Goal: Task Accomplishment & Management: Use online tool/utility

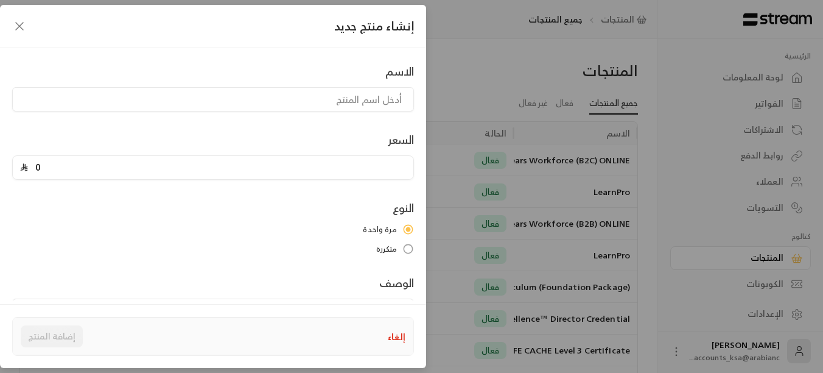
click at [263, 54] on div "الاسم السعر 0 النوع مرة واحدة متكررة الوصف وصف المنتج هذا مرئي لك فقط، ولا يمكن…" at bounding box center [213, 174] width 426 height 252
click at [312, 102] on input at bounding box center [213, 99] width 402 height 24
type input "NCFE CACHE L-3 Certificate-Assessing-multipayment"
drag, startPoint x: 53, startPoint y: 167, endPoint x: 16, endPoint y: 174, distance: 37.8
click at [16, 174] on div "السعر 0" at bounding box center [213, 155] width 414 height 49
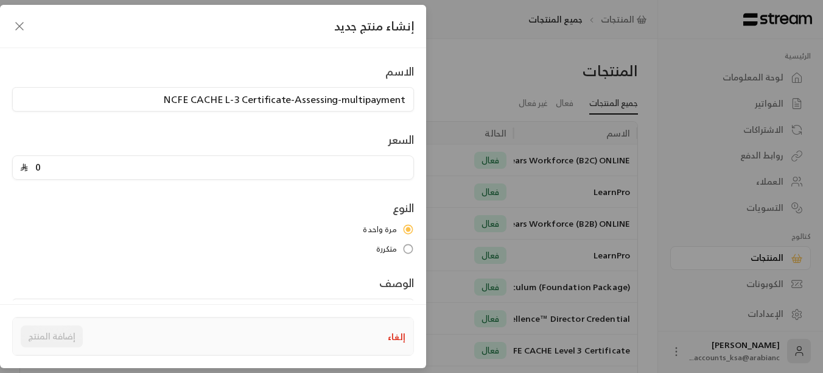
scroll to position [1, 0]
click at [43, 228] on label "مرة واحدة" at bounding box center [213, 230] width 402 height 12
click at [65, 169] on input "5" at bounding box center [217, 167] width 378 height 23
type input "5462.5"
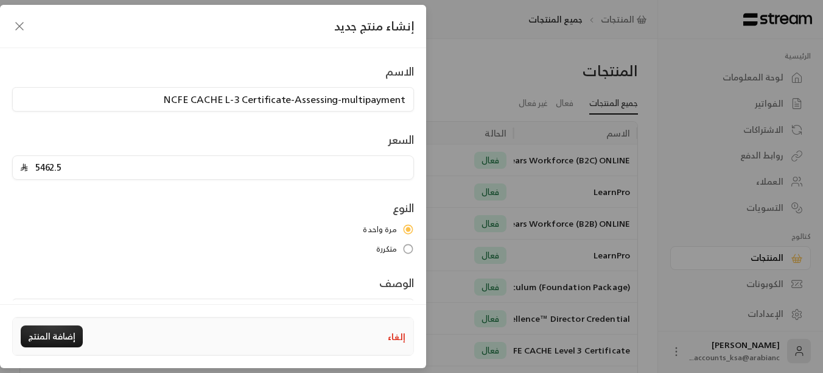
click at [399, 247] on label "متكررة" at bounding box center [213, 249] width 402 height 12
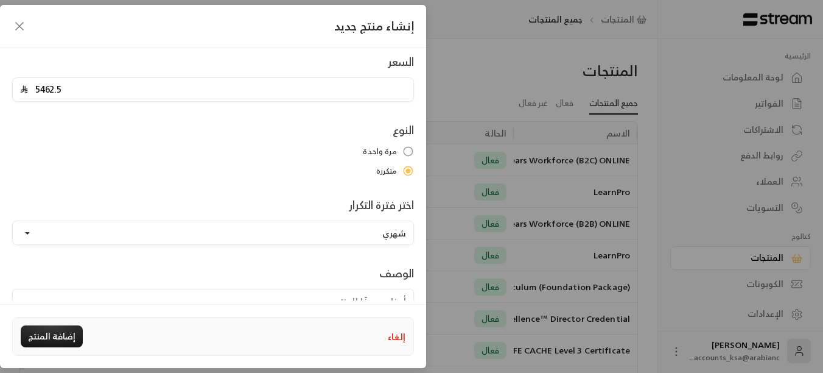
scroll to position [122, 0]
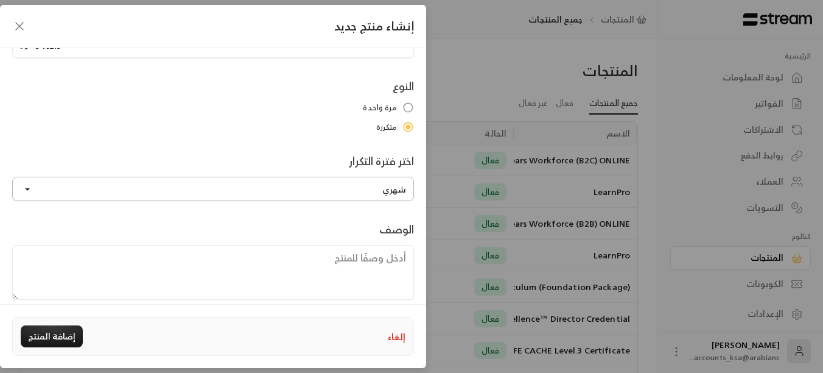
click at [238, 188] on button "شهري" at bounding box center [213, 189] width 402 height 24
click at [260, 238] on link "شهري" at bounding box center [213, 247] width 386 height 22
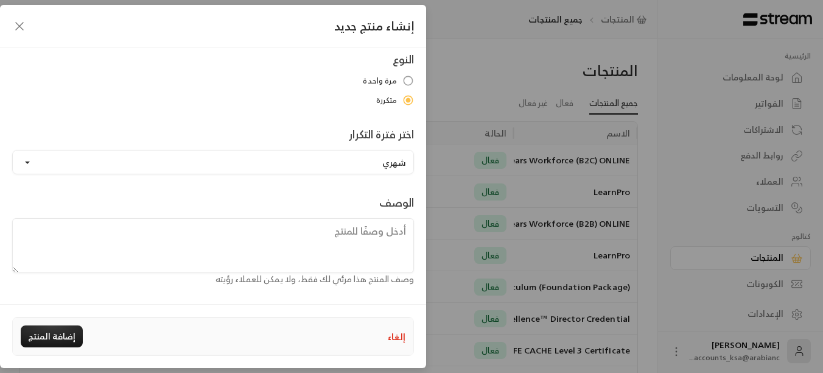
click at [331, 241] on textarea at bounding box center [213, 245] width 402 height 55
click at [336, 205] on div "الوصف وصف المنتج هذا مرئي لك فقط، ولا يمكن للعملاء رؤيته" at bounding box center [213, 240] width 414 height 92
click at [55, 340] on button "إضافة المنتج" at bounding box center [52, 336] width 62 height 22
type input "0"
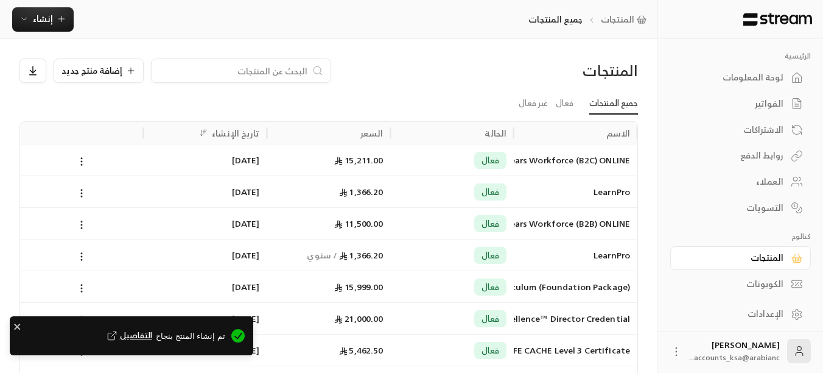
scroll to position [80, 0]
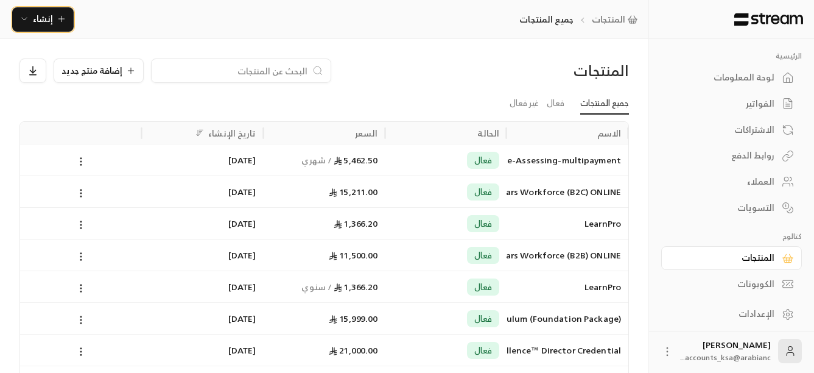
click at [46, 15] on span "إنشاء" at bounding box center [43, 18] width 20 height 15
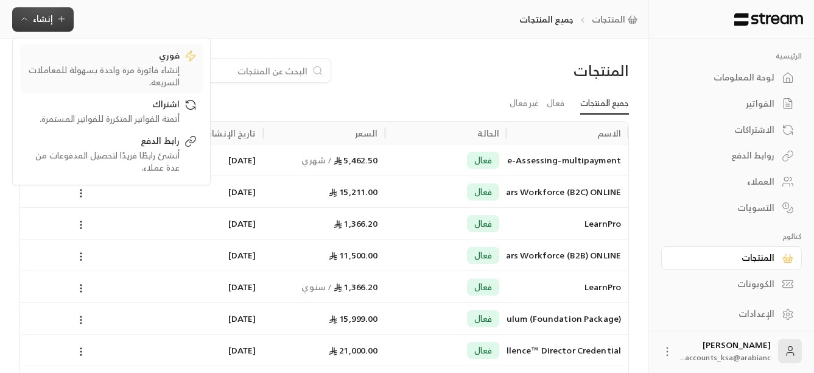
click at [144, 70] on div "إنشاء فاتورة مرة واحدة بسهولة للمعاملات السريعة." at bounding box center [102, 76] width 153 height 24
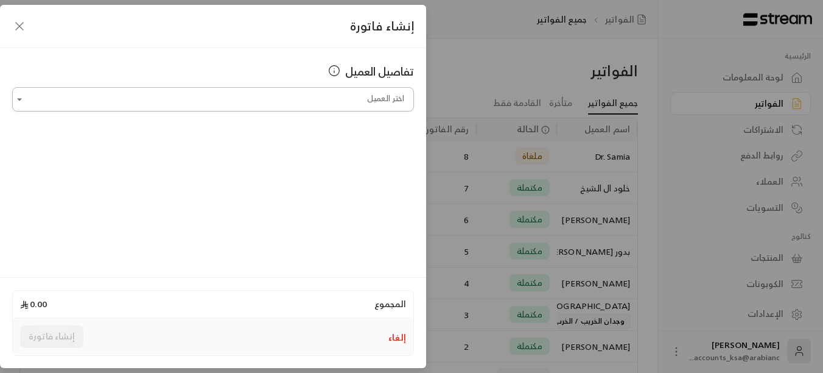
click at [333, 105] on input "اختر العميل" at bounding box center [213, 99] width 402 height 21
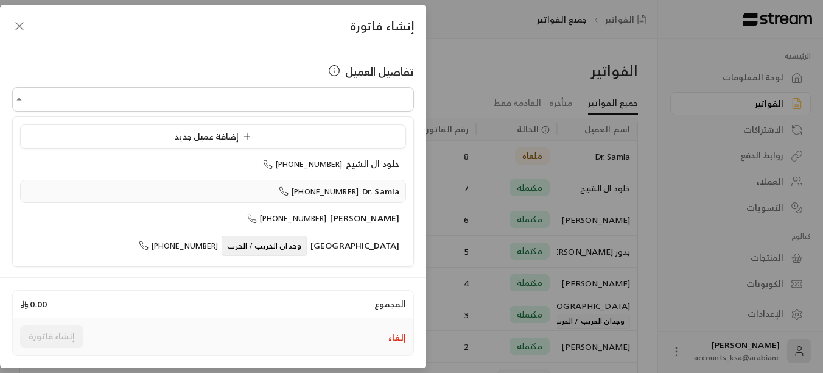
click at [336, 186] on span "[PHONE_NUMBER]" at bounding box center [319, 192] width 80 height 14
type input "**********"
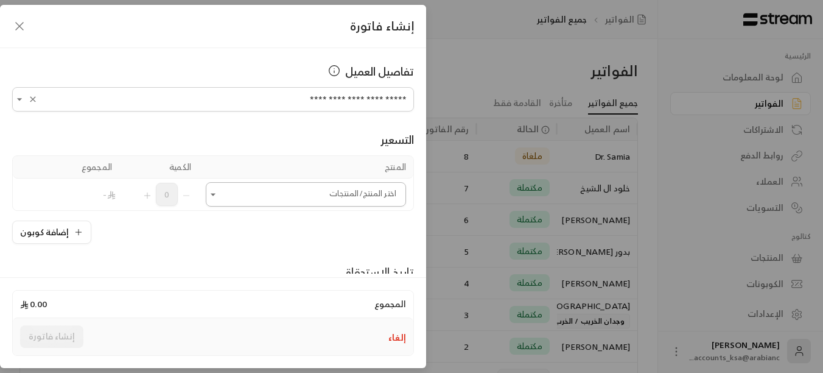
click at [335, 194] on input "اختر العميل" at bounding box center [306, 194] width 200 height 21
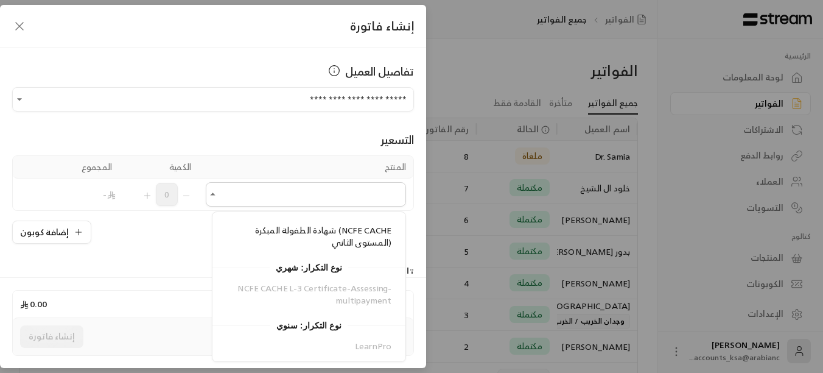
scroll to position [249, 0]
click at [345, 292] on div "NCFE CACHE L-3 Certificate-Assessing-multipayment" at bounding box center [309, 293] width 193 height 36
click at [155, 248] on div "**********" at bounding box center [213, 160] width 426 height 225
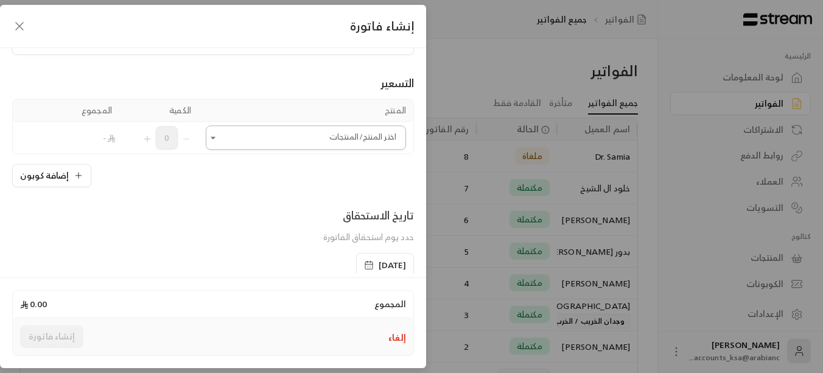
scroll to position [0, 0]
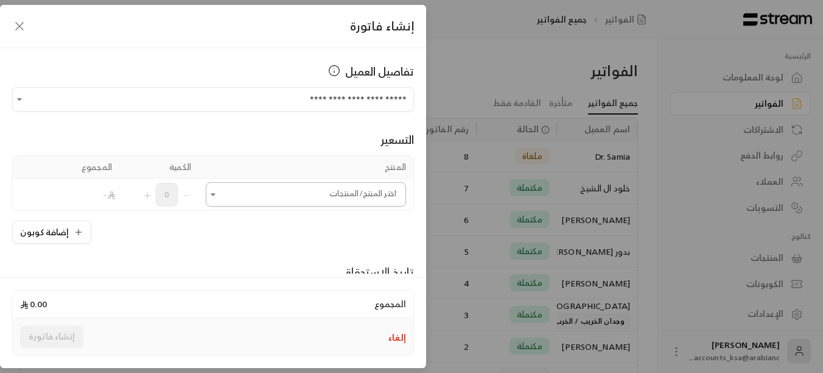
click at [236, 199] on input "اختر العميل" at bounding box center [306, 194] width 200 height 21
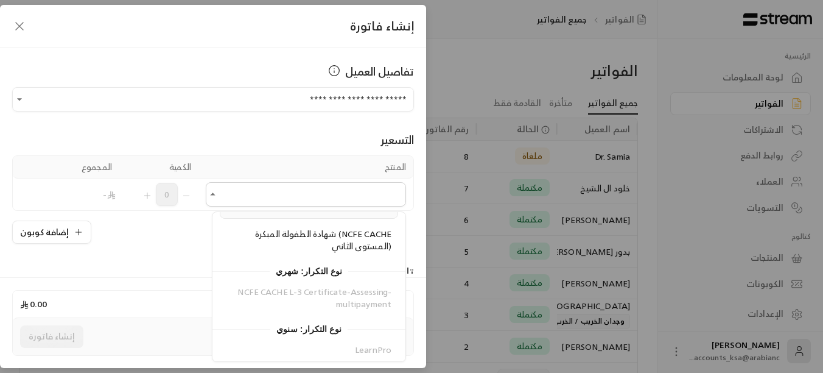
scroll to position [249, 0]
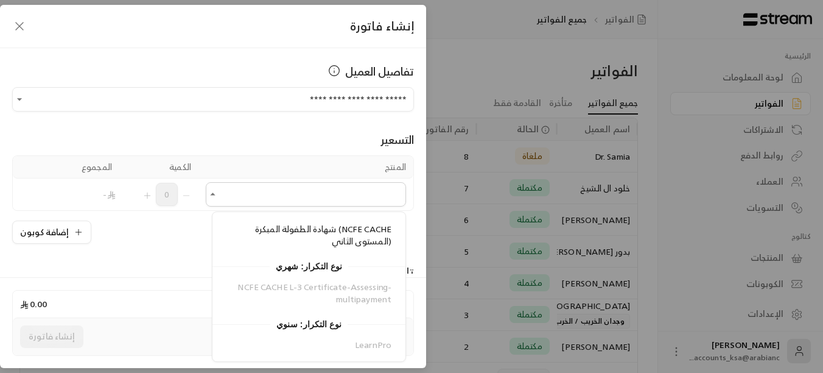
click at [289, 285] on div "NCFE CACHE L-3 Certificate-Assessing-multipayment" at bounding box center [309, 293] width 193 height 36
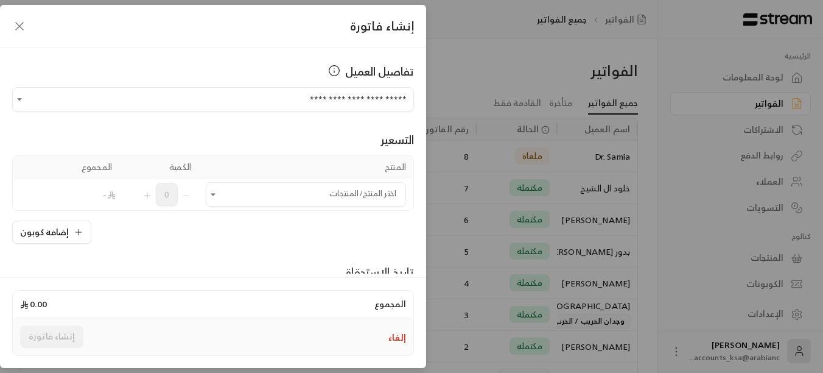
click at [150, 241] on div "إضافة كوبون" at bounding box center [213, 231] width 402 height 23
click at [17, 25] on icon "button" at bounding box center [19, 26] width 15 height 15
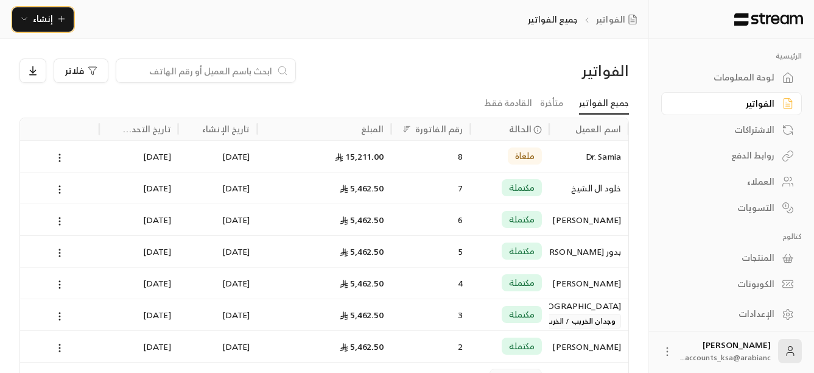
click at [63, 17] on icon "button" at bounding box center [62, 19] width 10 height 10
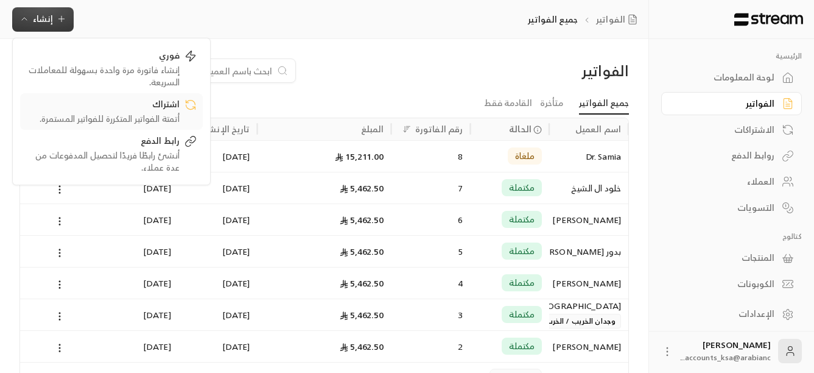
click at [164, 107] on div "اشتراك" at bounding box center [102, 105] width 153 height 15
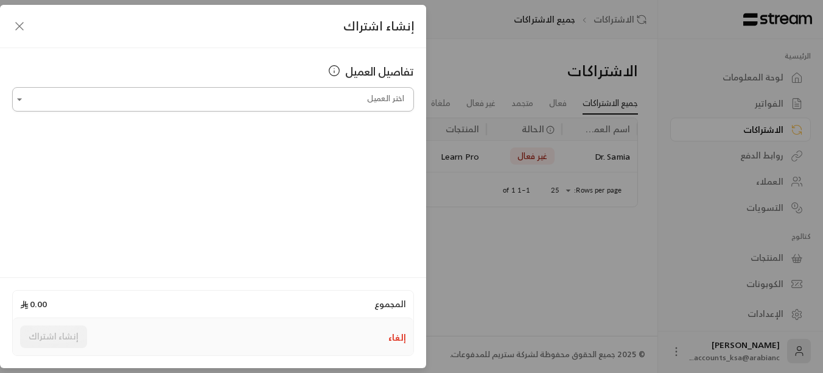
click at [302, 107] on input "اختر العميل" at bounding box center [213, 99] width 402 height 21
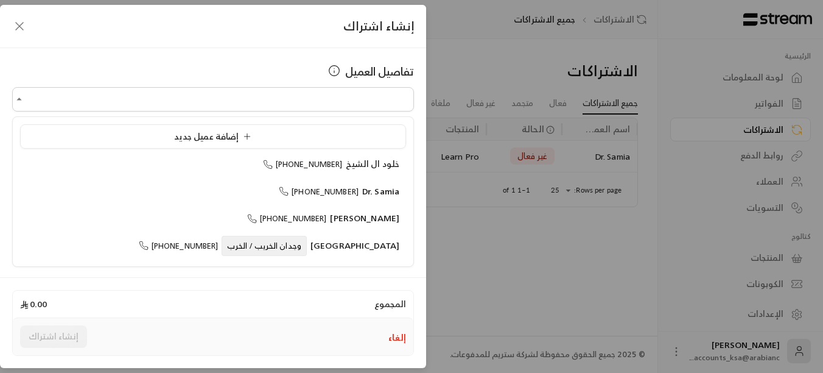
click at [183, 50] on div "تفاصيل العميل اختر العميل اختر العميل" at bounding box center [213, 160] width 426 height 225
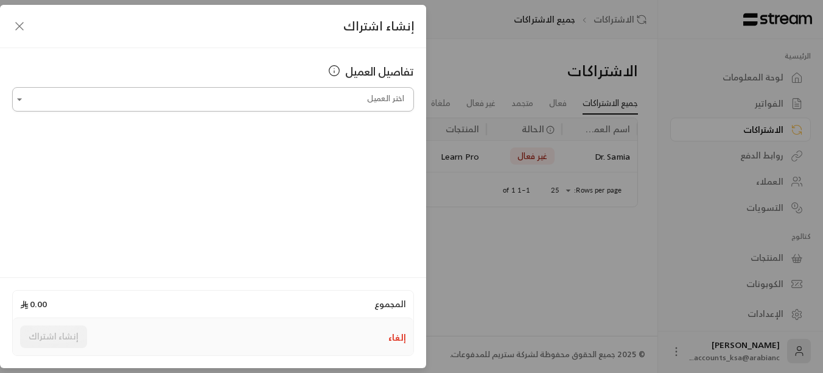
click at [230, 91] on input "اختر العميل" at bounding box center [213, 99] width 402 height 21
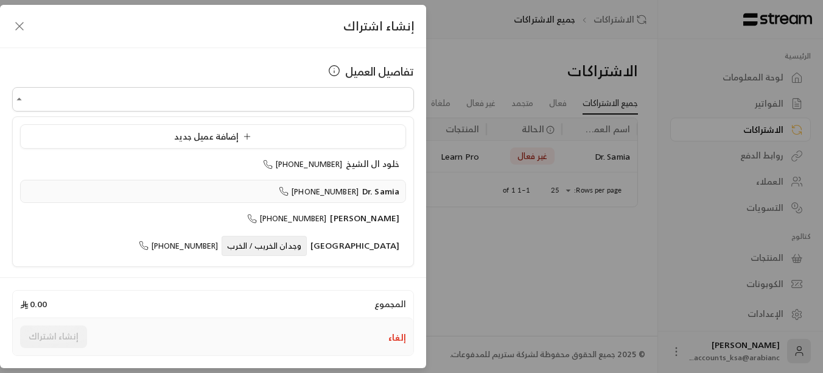
click at [317, 182] on li "Dr. Samia [PHONE_NUMBER]" at bounding box center [213, 192] width 386 height 24
type input "**********"
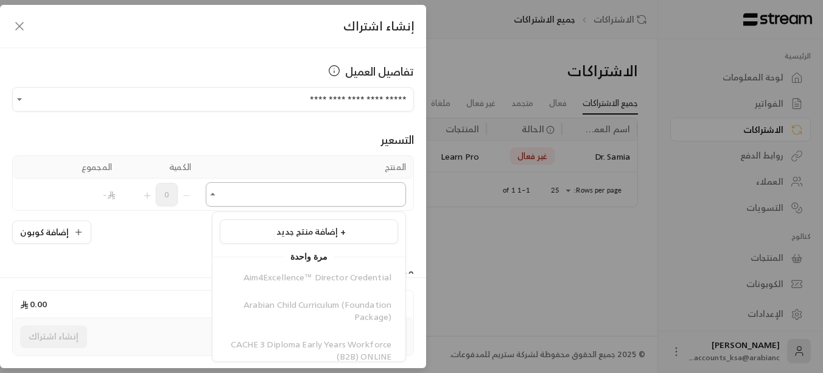
click at [283, 197] on input "اختر العميل" at bounding box center [306, 194] width 200 height 21
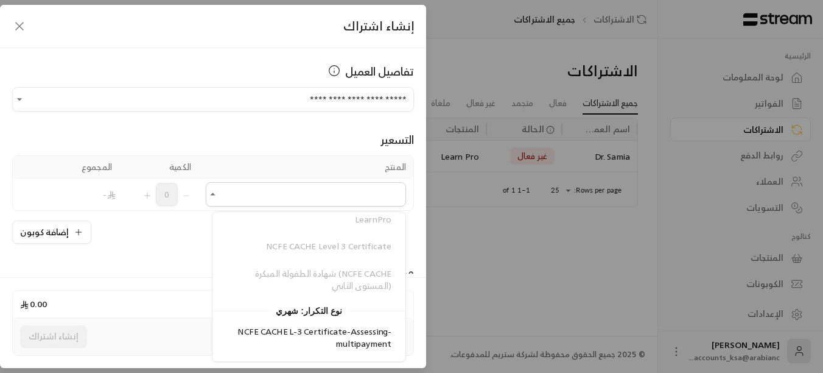
scroll to position [249, 0]
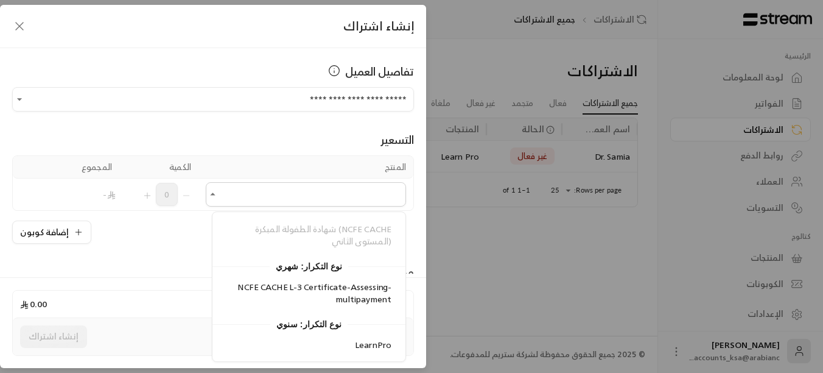
click at [145, 255] on div "**********" at bounding box center [213, 160] width 426 height 225
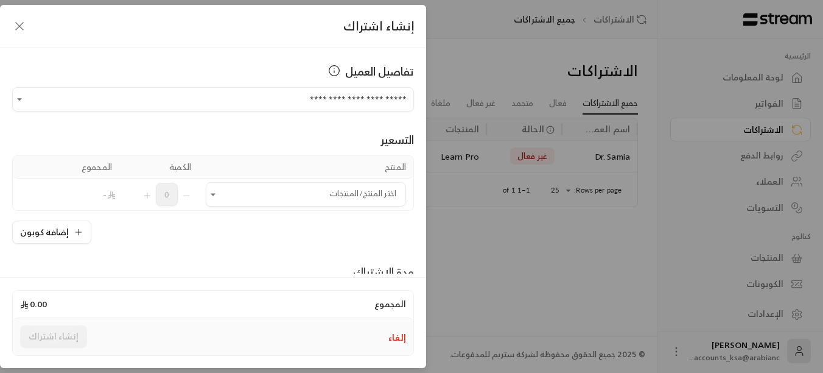
click at [23, 27] on icon "button" at bounding box center [19, 26] width 15 height 15
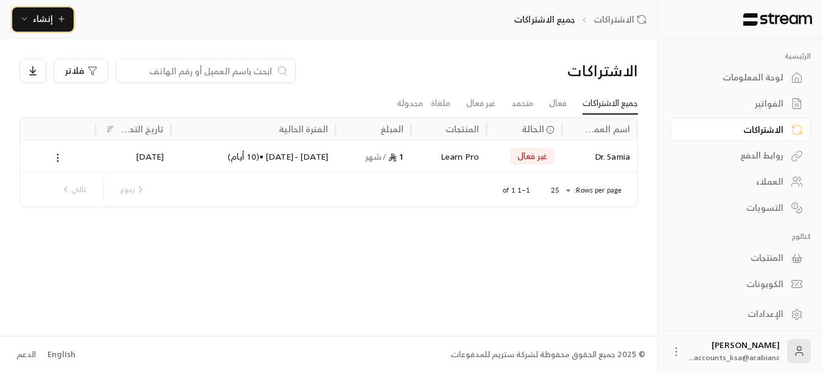
click at [60, 21] on icon "button" at bounding box center [62, 19] width 10 height 10
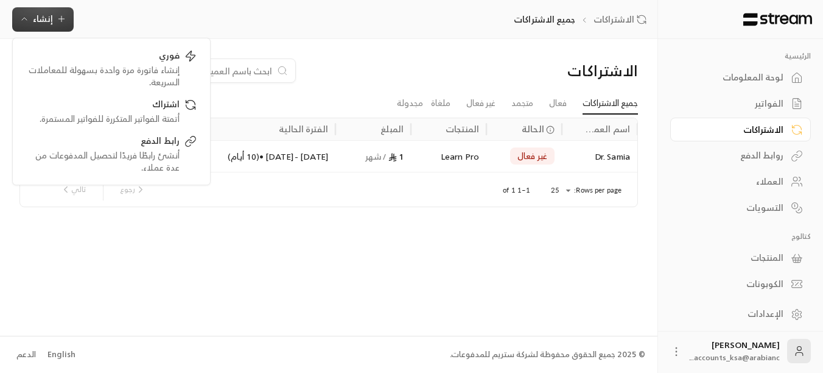
click at [122, 19] on div "الاشتراكات جميع الاشتراكات إنشاء فوري إنشاء فاتورة مرة واحدة بسهولة للمعاملات ا…" at bounding box center [329, 19] width 658 height 24
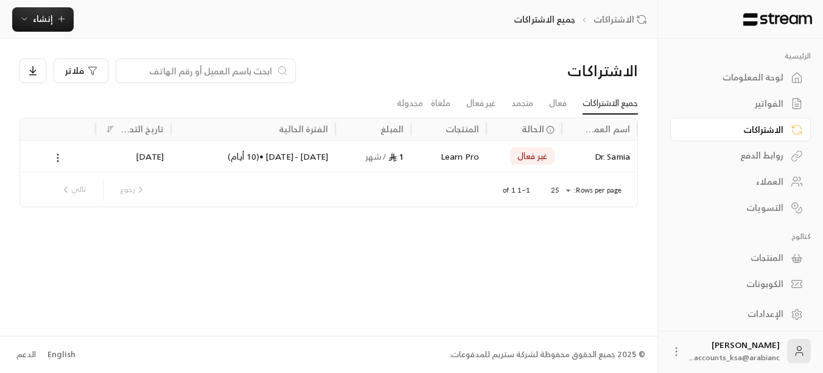
click at [771, 256] on div "المنتجات" at bounding box center [735, 258] width 98 height 12
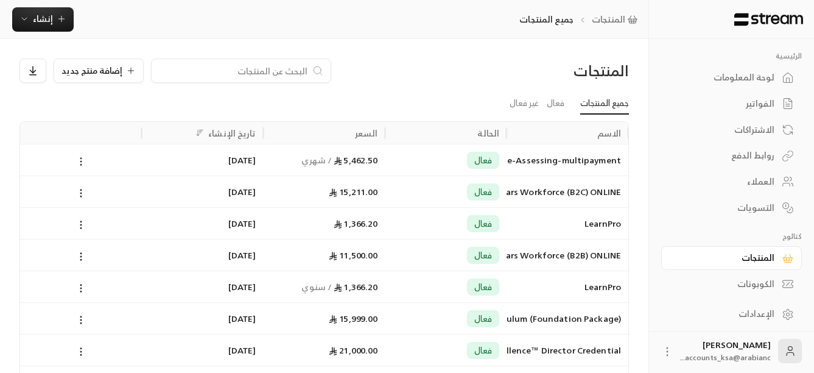
click at [76, 155] on button at bounding box center [80, 161] width 13 height 14
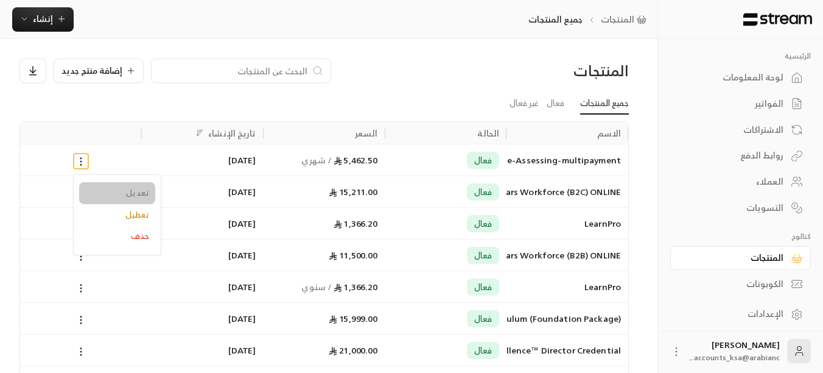
click at [133, 189] on li "تعديل" at bounding box center [117, 193] width 76 height 22
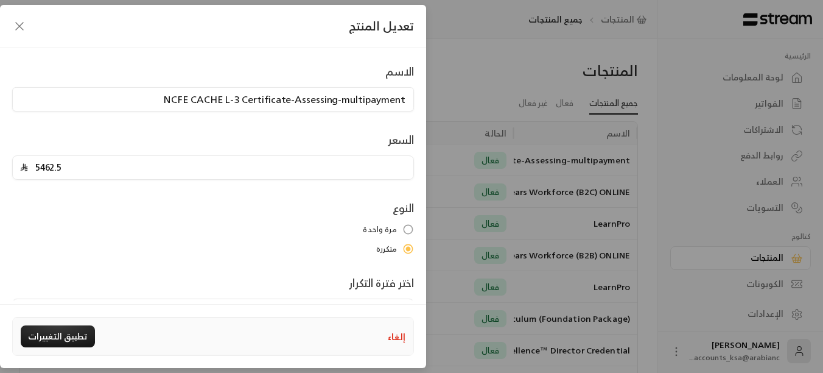
click at [378, 230] on span "مرة واحدة" at bounding box center [380, 230] width 34 height 12
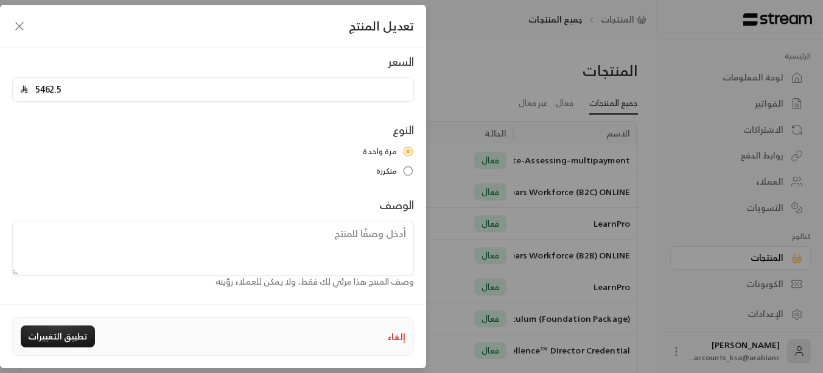
scroll to position [80, 0]
click at [65, 339] on button "تطبيق التغييرات" at bounding box center [58, 336] width 74 height 22
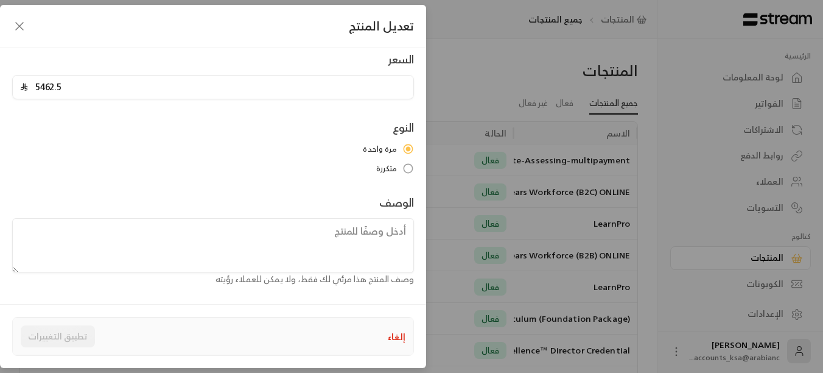
type input "0"
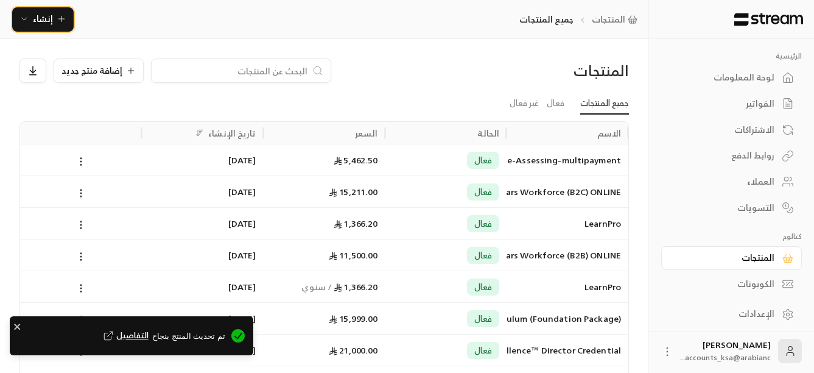
click at [62, 16] on icon "button" at bounding box center [62, 19] width 10 height 10
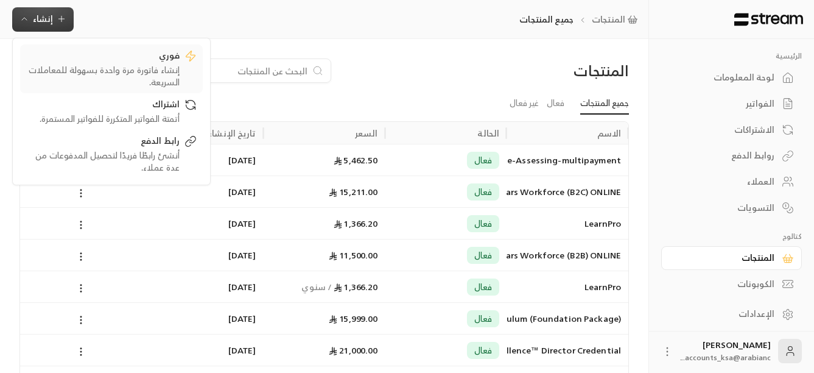
click at [135, 62] on div "فوري" at bounding box center [102, 56] width 153 height 15
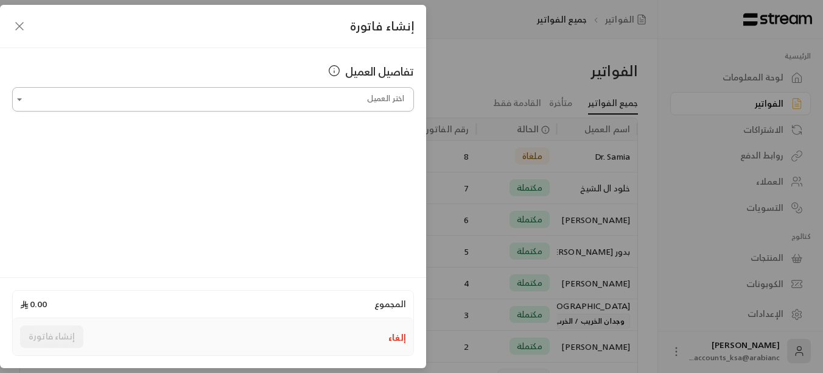
click at [213, 96] on input "اختر العميل" at bounding box center [213, 99] width 402 height 21
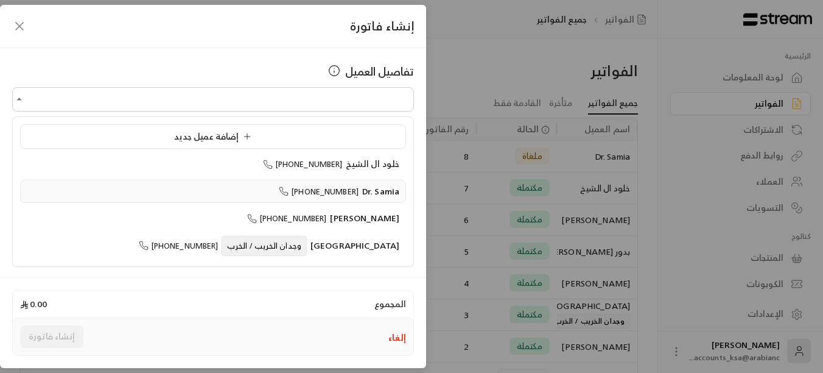
click at [339, 196] on span "[PHONE_NUMBER]" at bounding box center [319, 192] width 80 height 14
type input "**********"
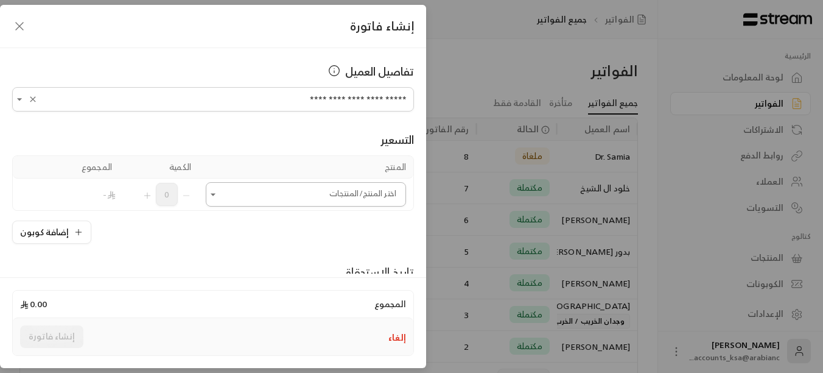
click at [336, 196] on input "اختر العميل" at bounding box center [306, 194] width 200 height 21
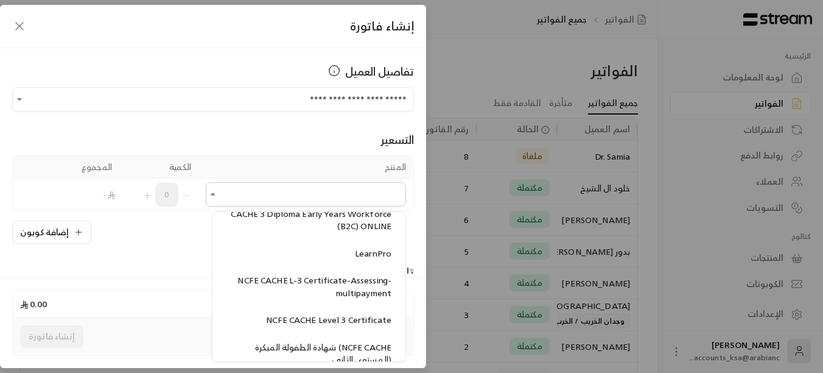
scroll to position [183, 0]
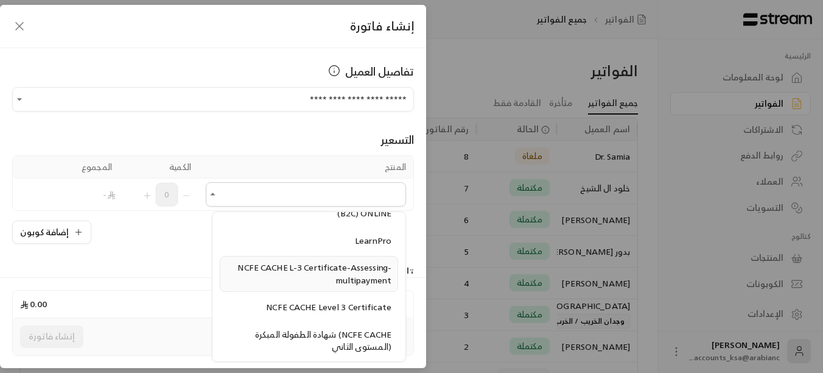
click at [341, 270] on span "NCFE CACHE L-3 Certificate-Assessing-multipayment" at bounding box center [315, 273] width 154 height 28
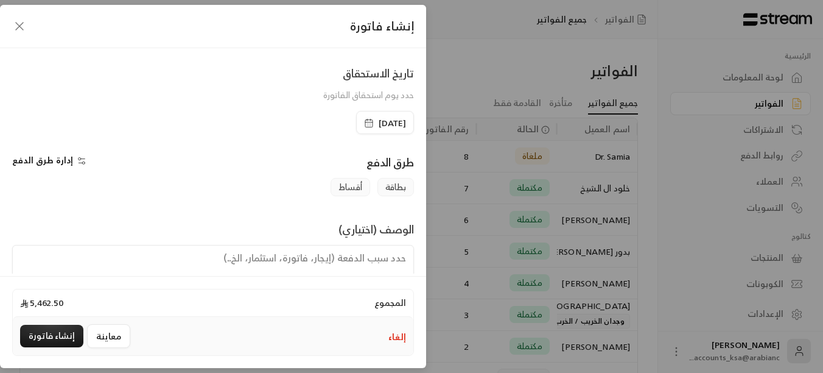
scroll to position [244, 0]
click at [350, 182] on span "أقساط" at bounding box center [351, 186] width 40 height 18
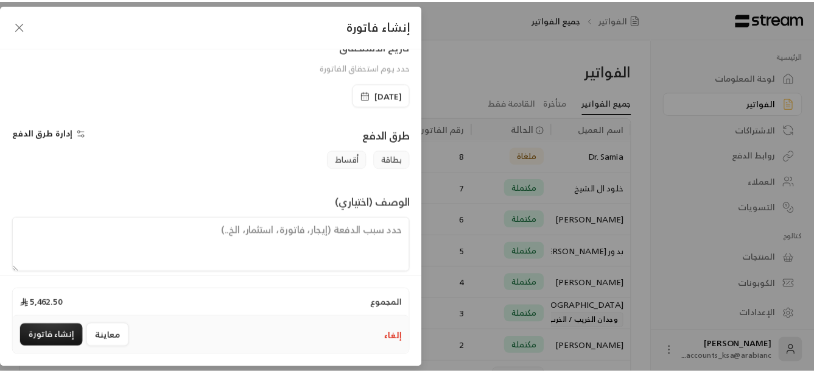
scroll to position [284, 0]
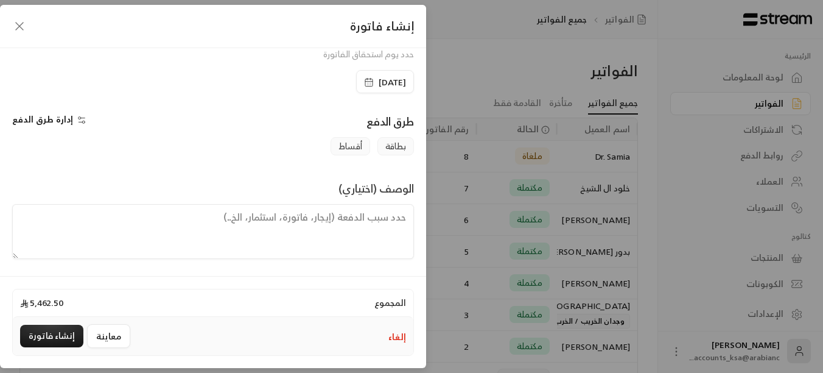
click at [21, 24] on icon "button" at bounding box center [19, 26] width 15 height 15
